Goal: Use online tool/utility: Utilize a website feature to perform a specific function

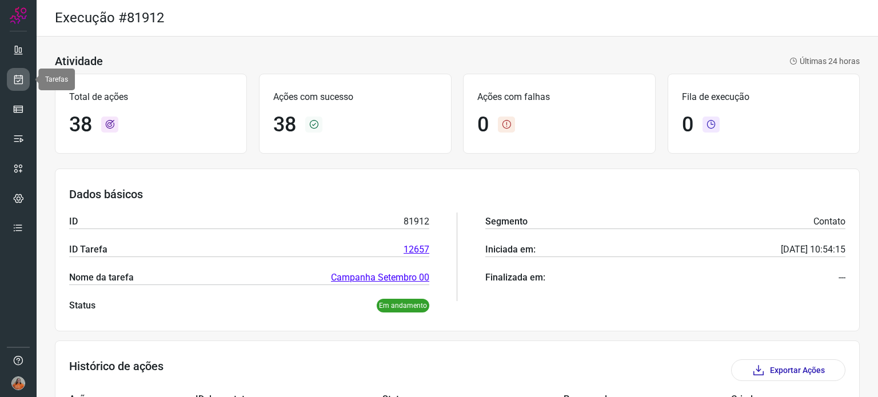
click at [14, 77] on icon at bounding box center [19, 79] width 12 height 11
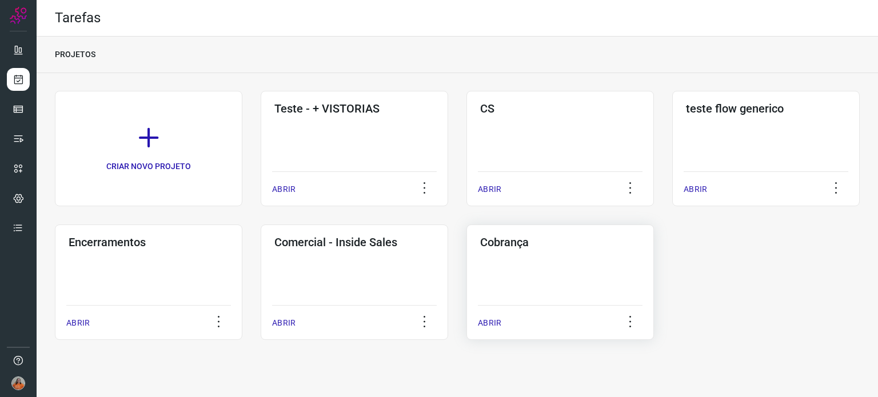
click at [549, 285] on div "Cobrança ABRIR" at bounding box center [559, 282] width 187 height 115
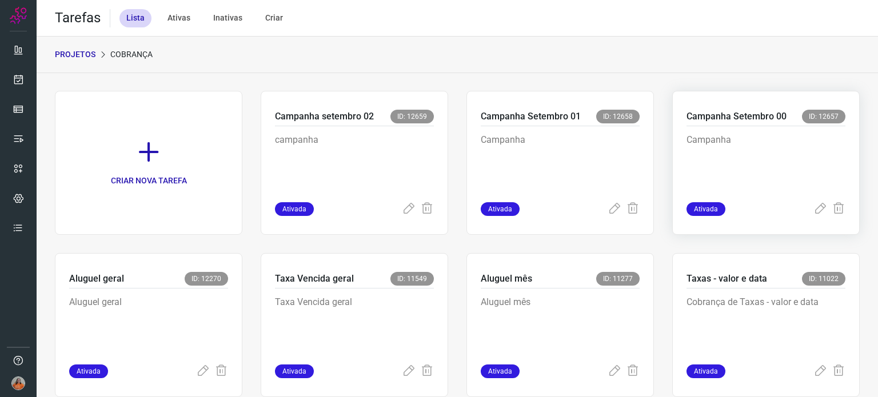
click at [783, 155] on p "Campanha" at bounding box center [765, 161] width 159 height 57
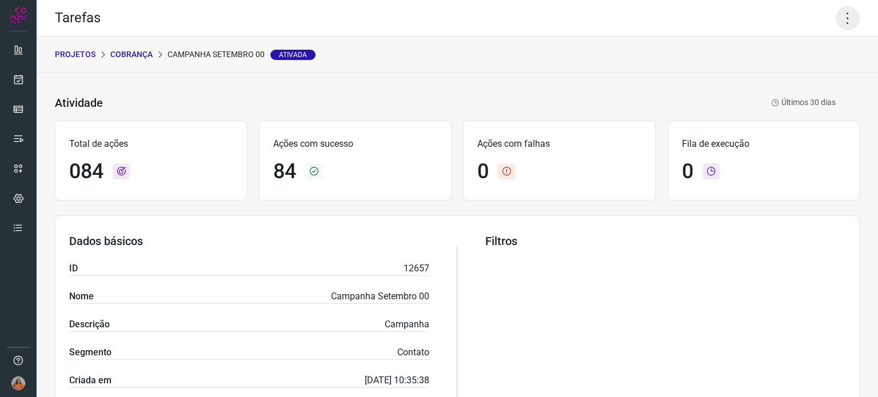
click at [839, 21] on icon at bounding box center [847, 18] width 24 height 24
click at [815, 70] on li "Executar" at bounding box center [798, 75] width 104 height 18
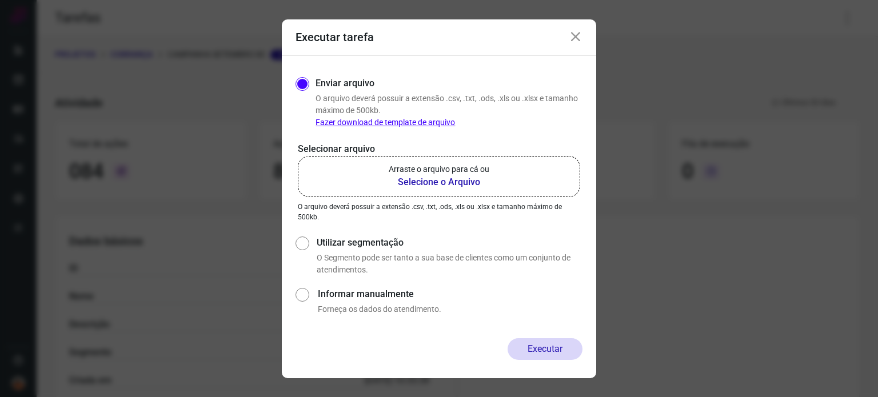
click at [414, 183] on b "Selecione o Arquivo" at bounding box center [439, 182] width 101 height 14
click at [0, 0] on input "Arraste o arquivo para cá ou Selecione o Arquivo" at bounding box center [0, 0] width 0 height 0
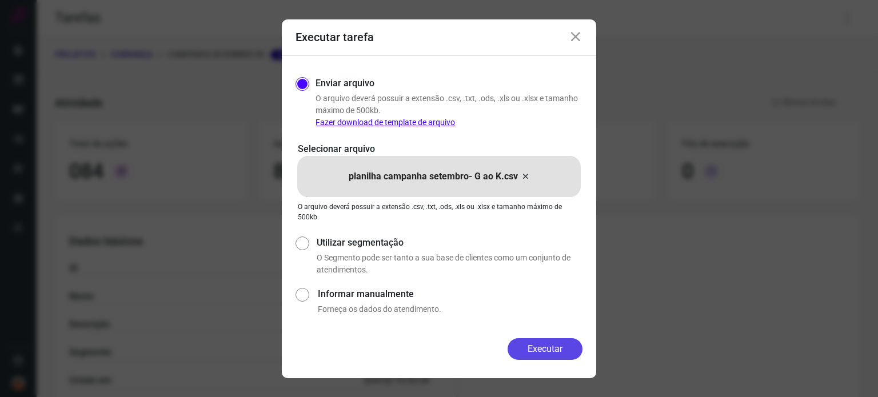
click at [558, 349] on button "Executar" at bounding box center [544, 349] width 75 height 22
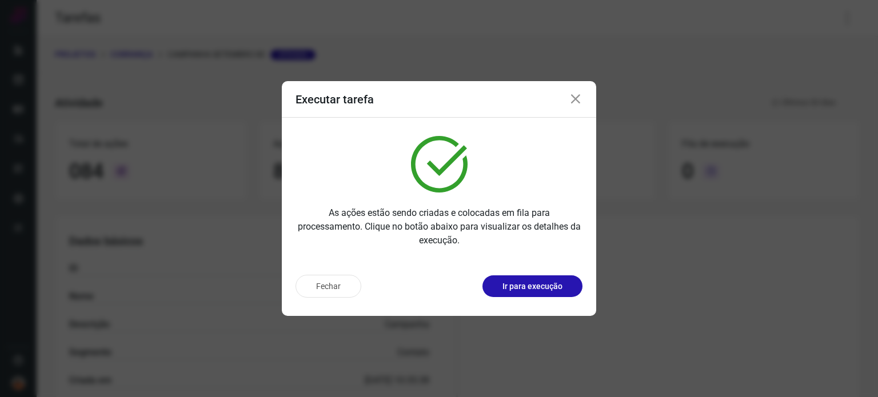
click at [575, 98] on icon at bounding box center [576, 100] width 14 height 14
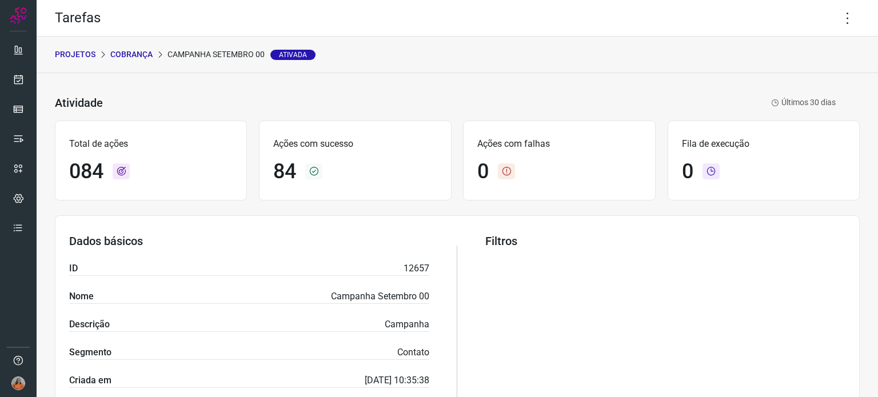
click at [139, 52] on p "Cobrança" at bounding box center [131, 55] width 42 height 12
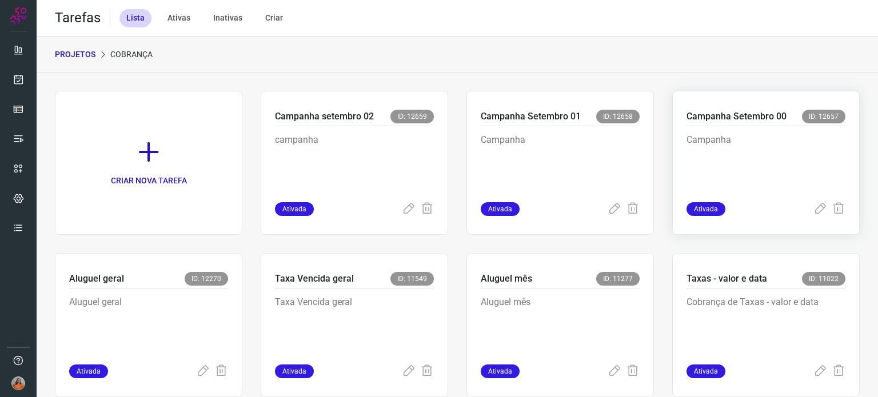
click at [747, 162] on p "Campanha" at bounding box center [765, 161] width 159 height 57
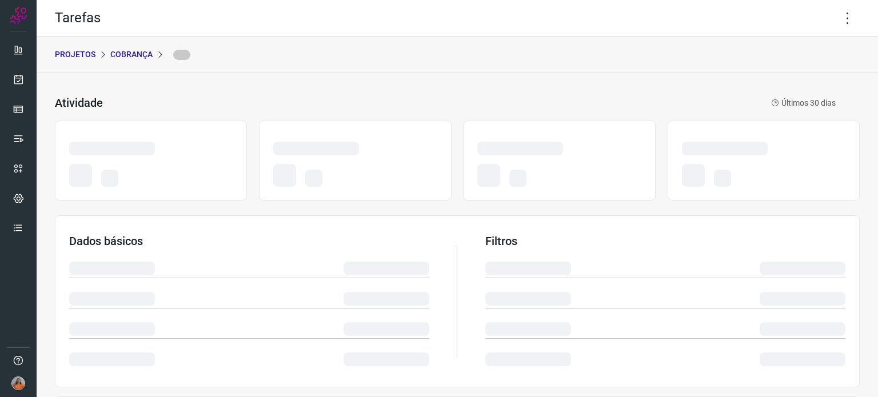
click at [747, 162] on div at bounding box center [763, 174] width 163 height 31
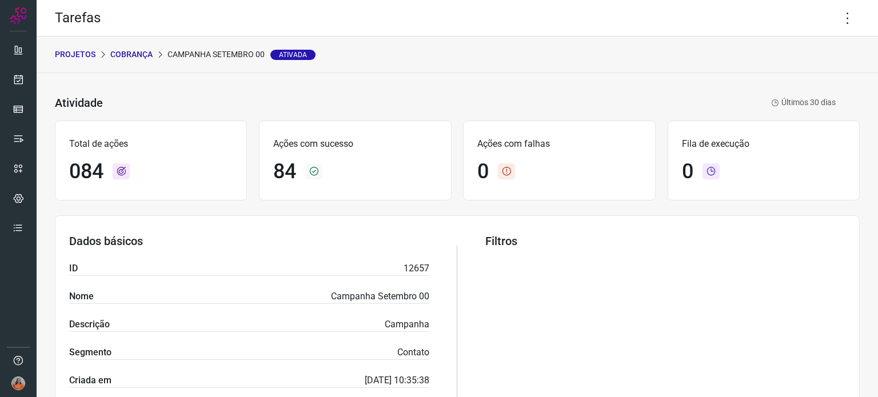
click at [610, 164] on div "0" at bounding box center [558, 171] width 163 height 25
